Goal: Check status: Check status

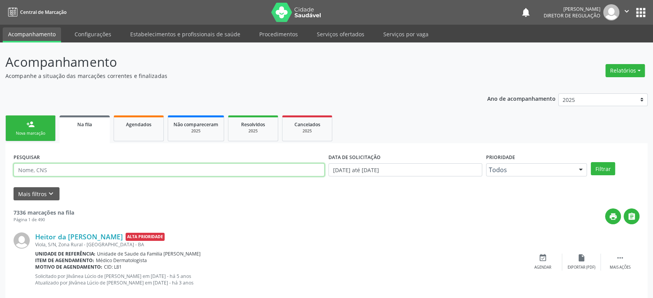
click at [51, 168] on input "text" at bounding box center [169, 170] width 311 height 13
paste input "[URL][DOMAIN_NAME]"
type input "[URL][DOMAIN_NAME]"
click at [51, 168] on input "[URL][DOMAIN_NAME]" at bounding box center [169, 170] width 311 height 13
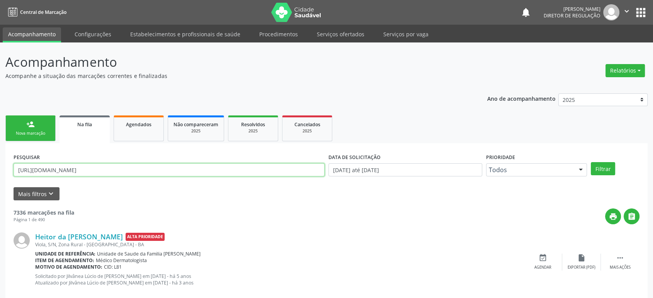
click at [51, 168] on input "[URL][DOMAIN_NAME]" at bounding box center [169, 170] width 311 height 13
paste input "[PERSON_NAME]"
click at [591, 162] on button "Filtrar" at bounding box center [603, 168] width 24 height 13
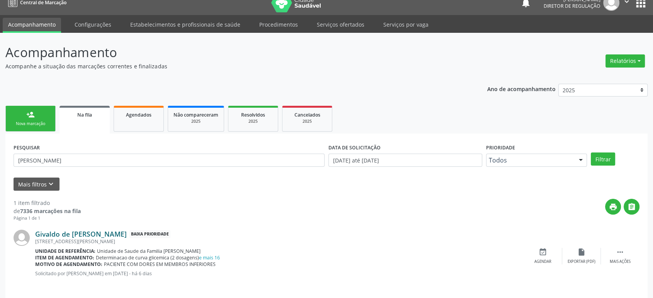
scroll to position [15, 0]
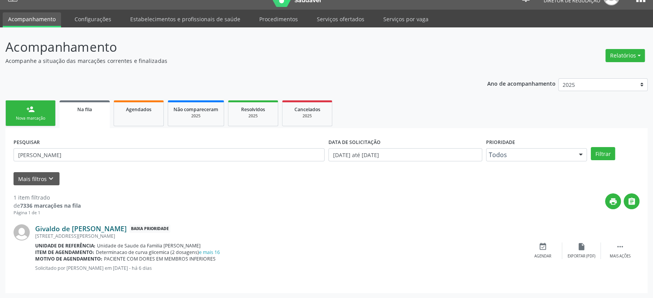
click at [91, 231] on link "Givaldo de [PERSON_NAME]" at bounding box center [81, 229] width 92 height 9
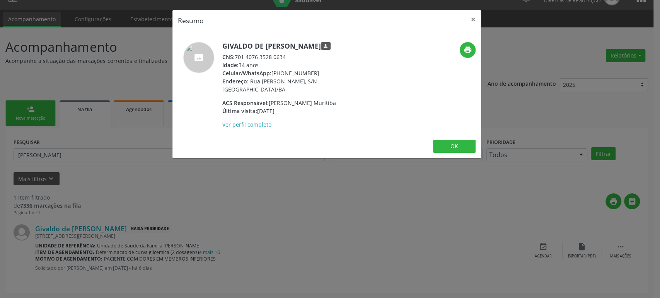
drag, startPoint x: 237, startPoint y: 56, endPoint x: 297, endPoint y: 54, distance: 60.8
click at [297, 54] on div "CNS: 701 4076 3528 0634" at bounding box center [297, 57] width 150 height 8
copy div "701 4076 3528 0634"
click at [116, 149] on div "Resumo × Givaldo de [PERSON_NAME] person CNS: 701 4076 3528 0634 Idade: 34 anos…" at bounding box center [330, 149] width 660 height 298
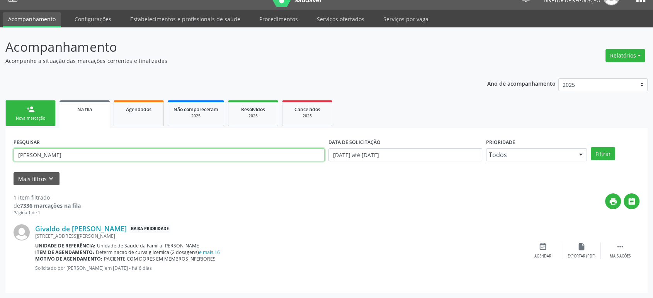
click at [116, 149] on input "[PERSON_NAME]" at bounding box center [169, 154] width 311 height 13
paste input "701 4076 3528 0634"
click at [57, 154] on input "701 4076 3528 0634" at bounding box center [169, 154] width 311 height 13
click at [43, 155] on input "701 4076 35280634" at bounding box center [169, 154] width 311 height 13
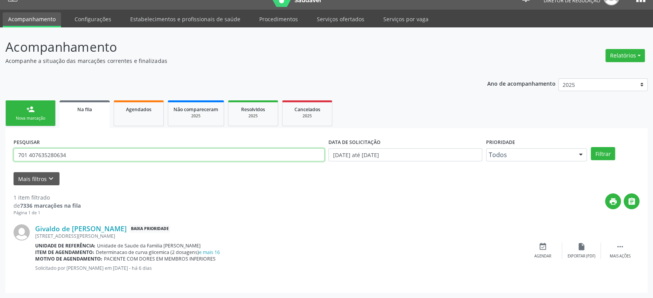
click at [29, 153] on input "701 407635280634" at bounding box center [169, 154] width 311 height 13
click at [29, 153] on input "701407635280634" at bounding box center [169, 154] width 311 height 13
type input "701407635280634"
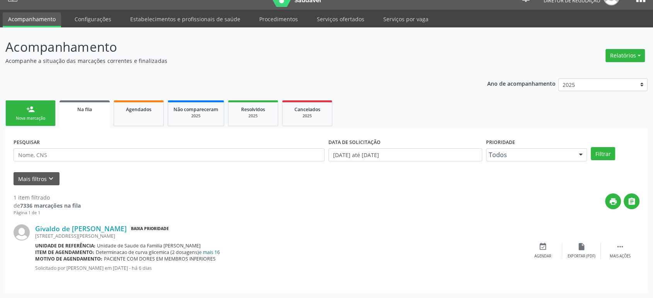
click at [211, 252] on link "e mais 16" at bounding box center [209, 252] width 21 height 7
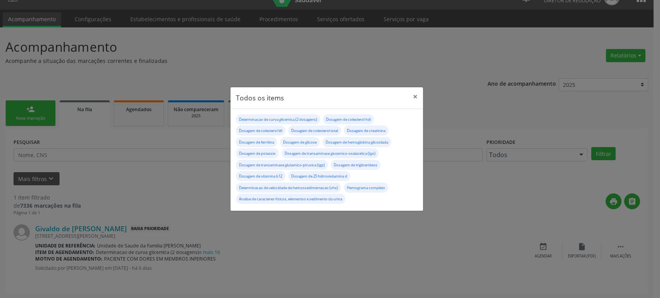
click at [386, 273] on div "Todos os items × Determinacao de curva glicemica (2 dosagens) Dosagem de colest…" at bounding box center [330, 149] width 660 height 298
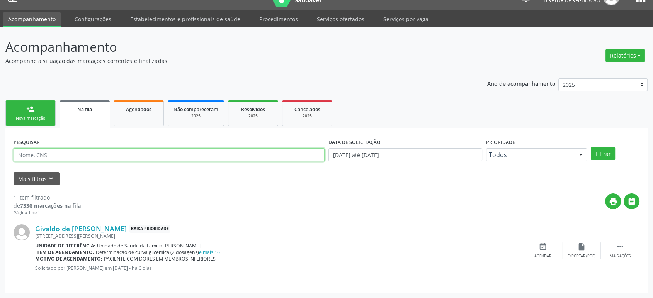
click at [57, 156] on input "text" at bounding box center [169, 154] width 311 height 13
paste input "[PERSON_NAME]"
type input "[PERSON_NAME][DEMOGRAPHIC_DATA]"
click at [591, 147] on button "Filtrar" at bounding box center [603, 153] width 24 height 13
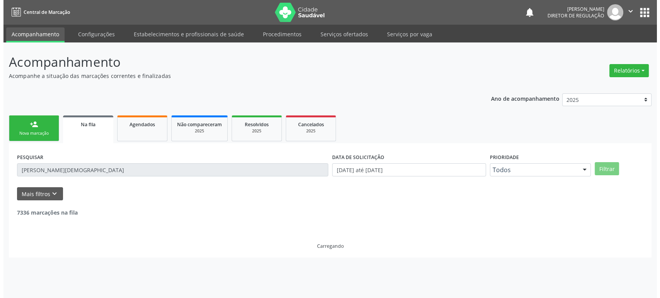
scroll to position [0, 0]
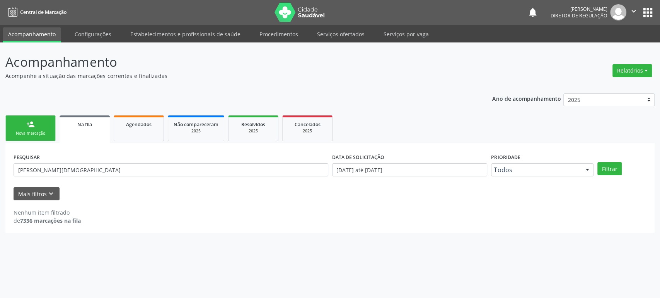
click at [650, 12] on button "apps" at bounding box center [648, 13] width 14 height 14
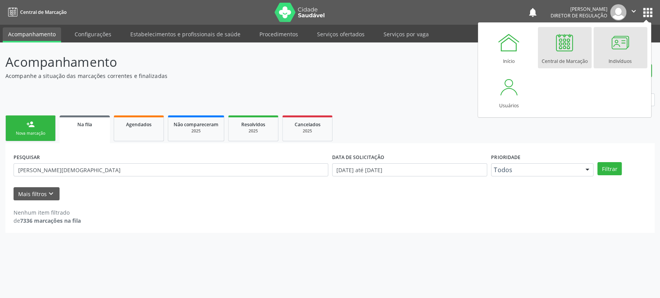
click at [628, 47] on div at bounding box center [620, 42] width 23 height 23
